Goal: Navigation & Orientation: Find specific page/section

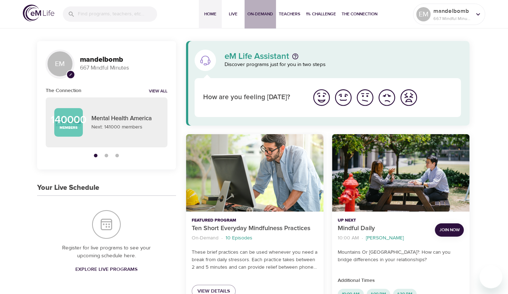
click at [252, 15] on span "On-Demand" at bounding box center [261, 14] width 26 height 8
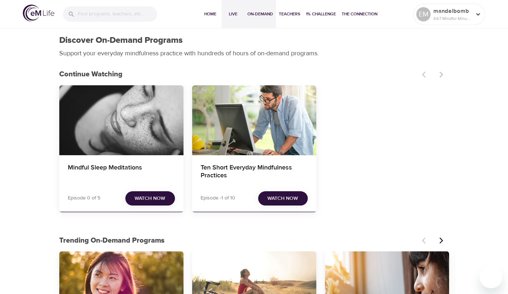
click at [233, 18] on button "Live" at bounding box center [233, 14] width 23 height 29
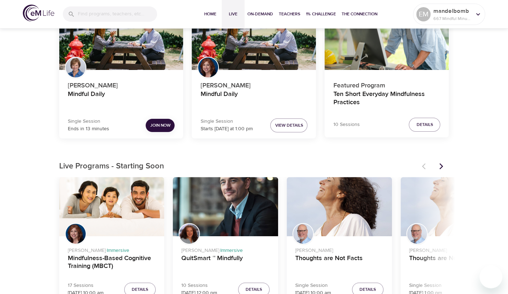
scroll to position [36, 0]
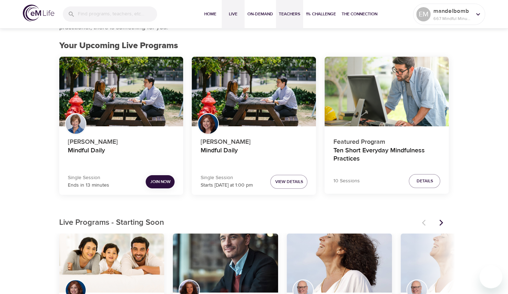
click at [293, 14] on span "Teachers" at bounding box center [289, 14] width 21 height 8
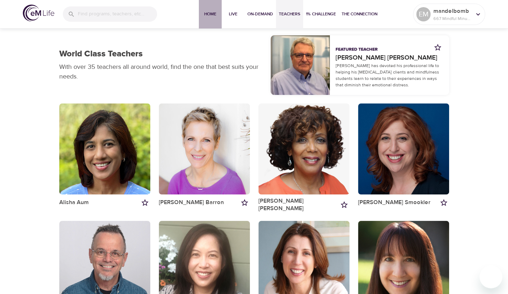
click at [203, 12] on span "Home" at bounding box center [210, 14] width 17 height 8
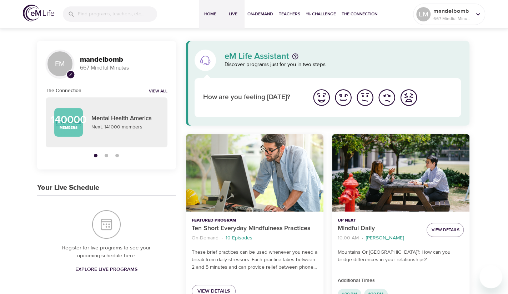
click at [228, 13] on span "Live" at bounding box center [233, 14] width 17 height 8
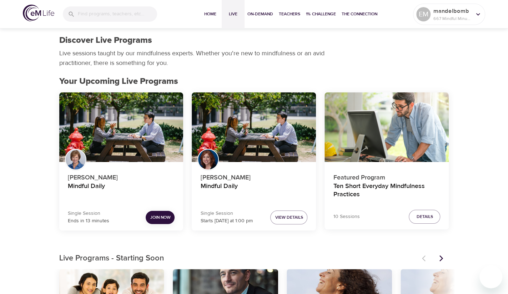
click at [42, 10] on img at bounding box center [38, 13] width 31 height 17
